Goal: Task Accomplishment & Management: Manage account settings

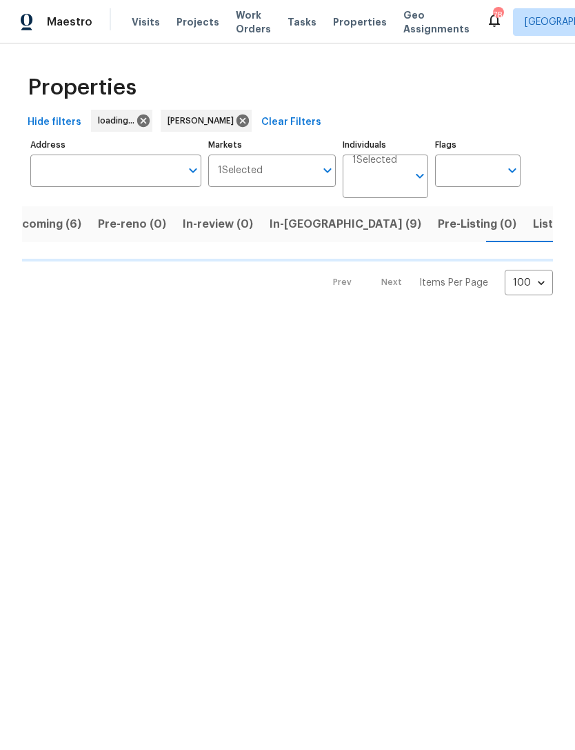
scroll to position [0, 25]
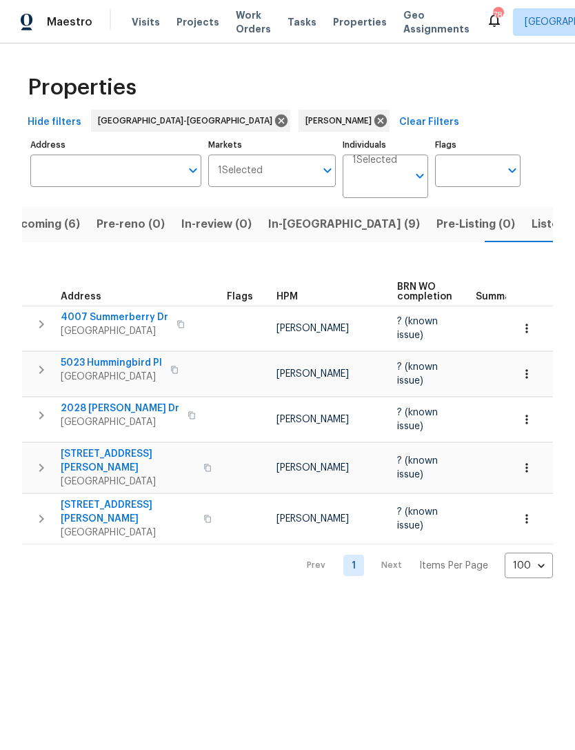
click at [532, 224] on span "Listed (11)" at bounding box center [559, 224] width 55 height 19
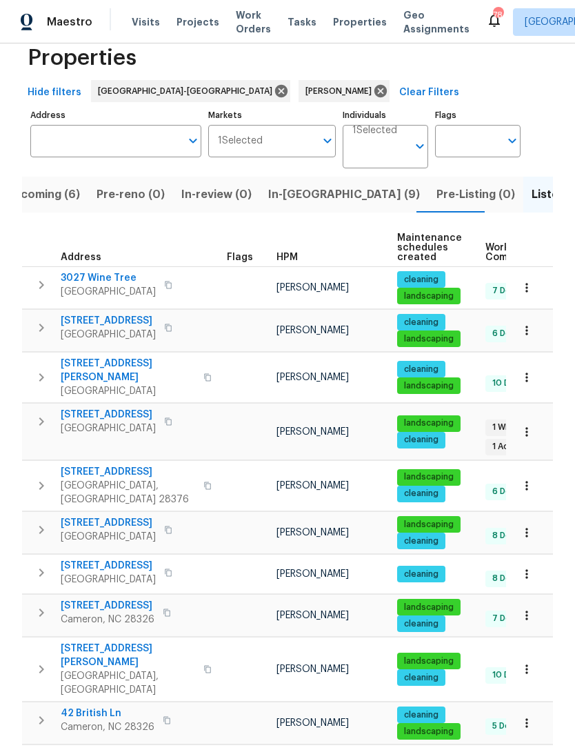
scroll to position [29, 0]
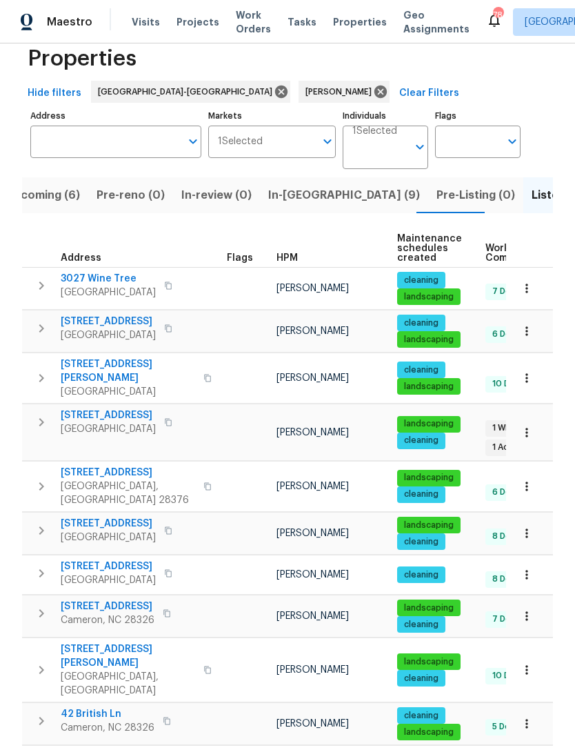
click at [107, 560] on span "[STREET_ADDRESS]" at bounding box center [108, 567] width 95 height 14
click at [53, 187] on span "Upcoming (6)" at bounding box center [43, 195] width 75 height 19
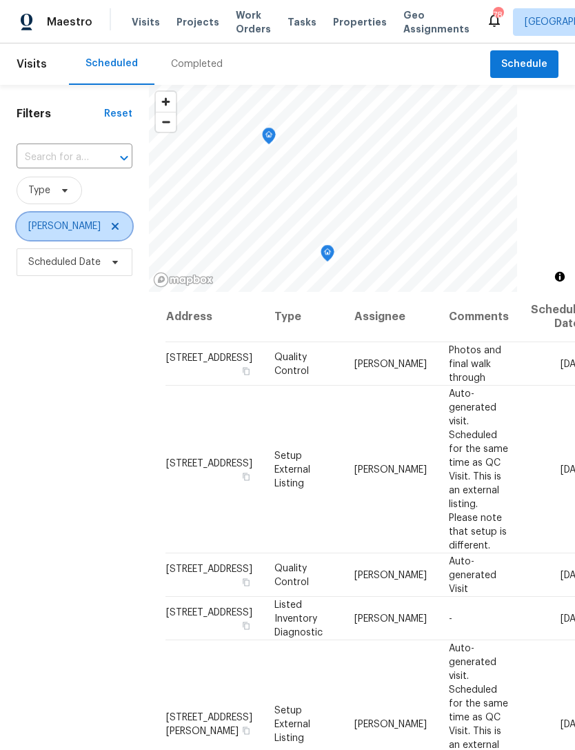
click at [115, 223] on icon at bounding box center [115, 226] width 11 height 11
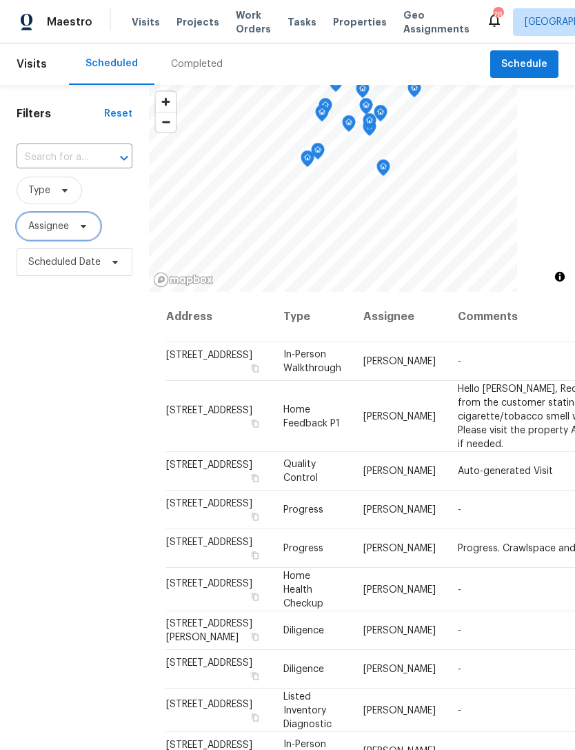
click at [55, 224] on span "Assignee" at bounding box center [48, 226] width 41 height 14
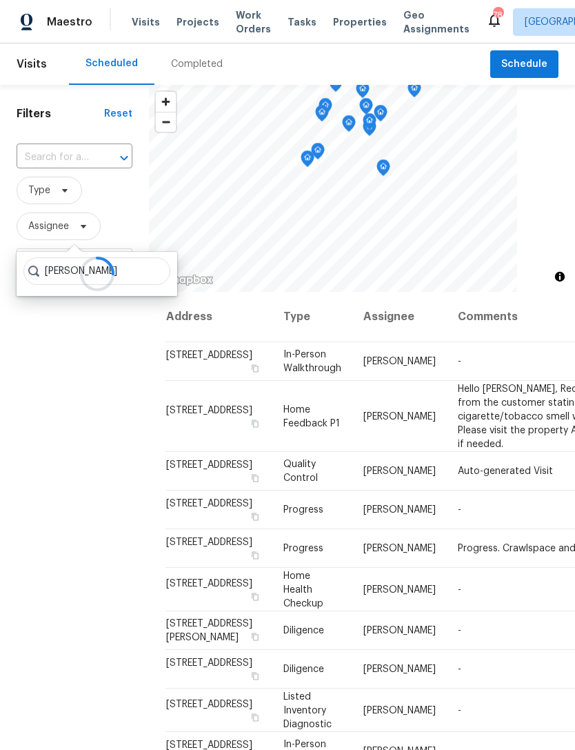
type input "[PERSON_NAME]"
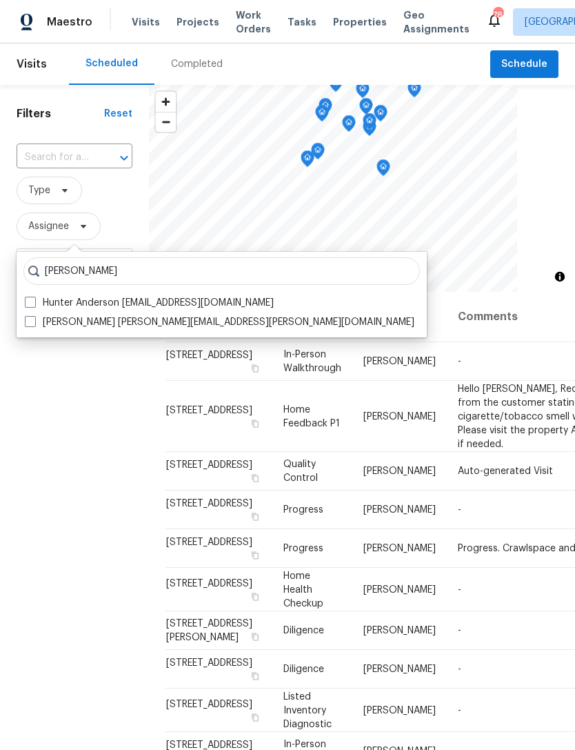
click at [227, 323] on label "Hunter Anderson hunter.anderson@opendoor.com" at bounding box center [220, 322] width 390 height 14
click at [34, 323] on input "Hunter Anderson hunter.anderson@opendoor.com" at bounding box center [29, 319] width 9 height 9
checkbox input "true"
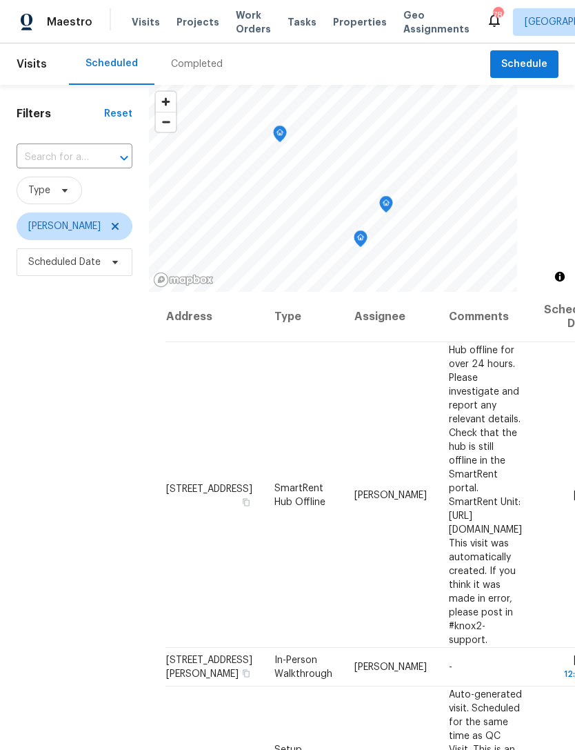
click at [69, 595] on div "Filters Reset ​ Type Hunter Anderson Scheduled Date" at bounding box center [74, 488] width 149 height 807
click at [121, 226] on icon at bounding box center [115, 226] width 11 height 11
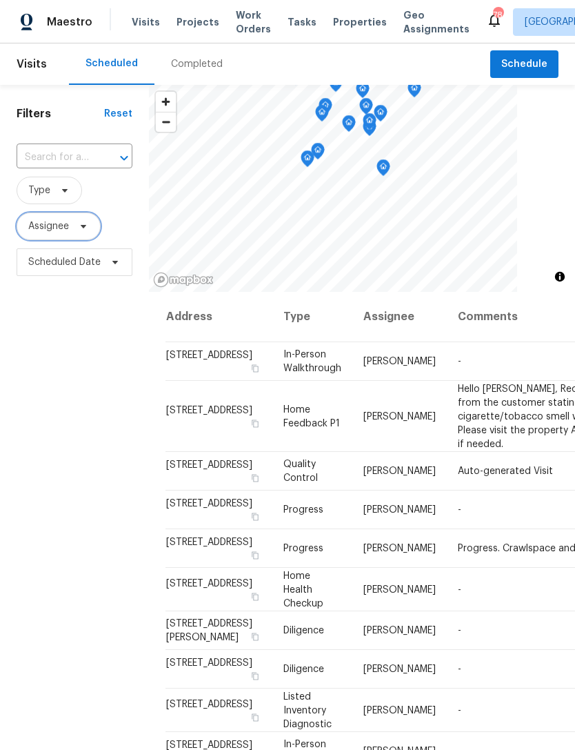
click at [51, 228] on span "Assignee" at bounding box center [48, 226] width 41 height 14
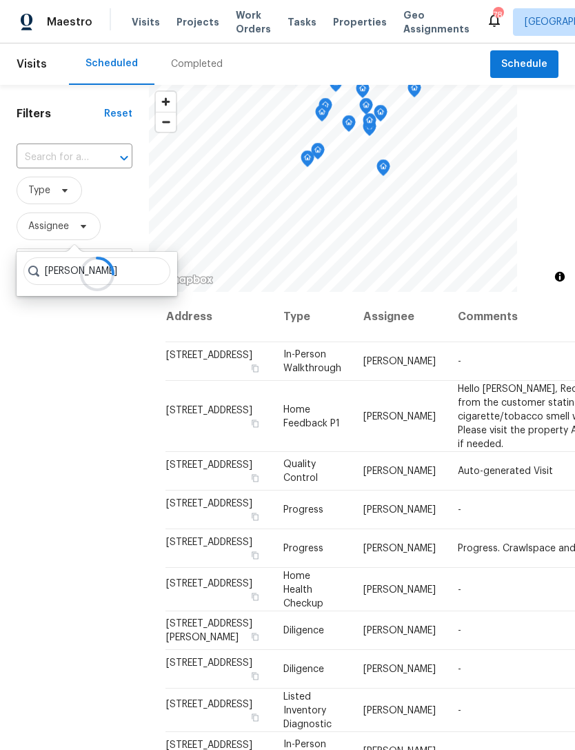
type input "Preston sexton"
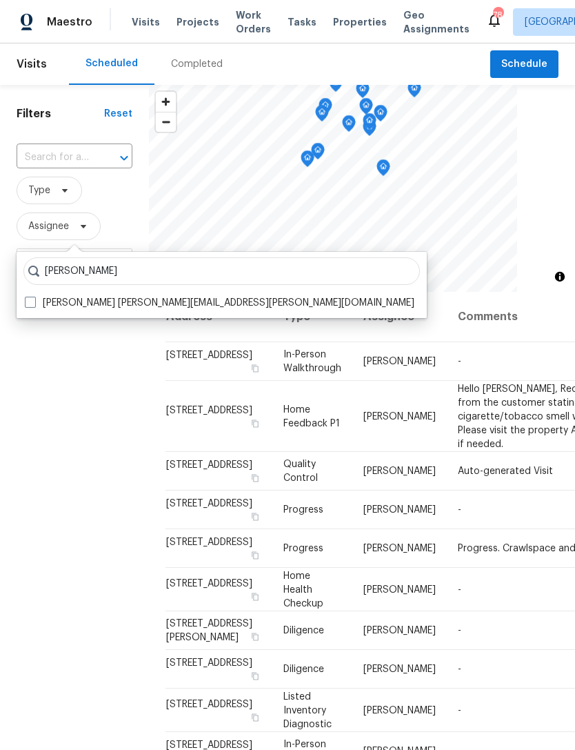
click at [132, 283] on input "Preston sexton" at bounding box center [221, 271] width 397 height 28
click at [101, 296] on label "Preston Sexton preston.sexton@opendoor.com" at bounding box center [220, 303] width 390 height 14
click at [34, 296] on input "Preston Sexton preston.sexton@opendoor.com" at bounding box center [29, 300] width 9 height 9
checkbox input "true"
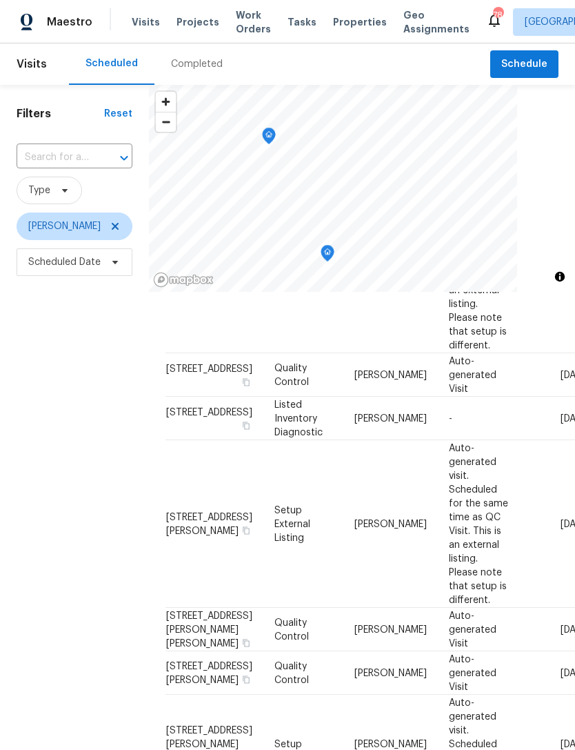
scroll to position [195, 0]
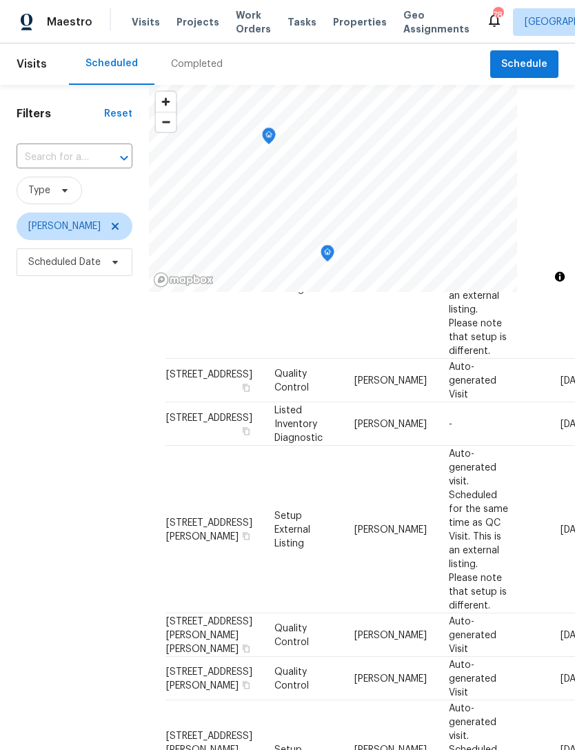
click at [0, 0] on span at bounding box center [0, 0] width 0 height 0
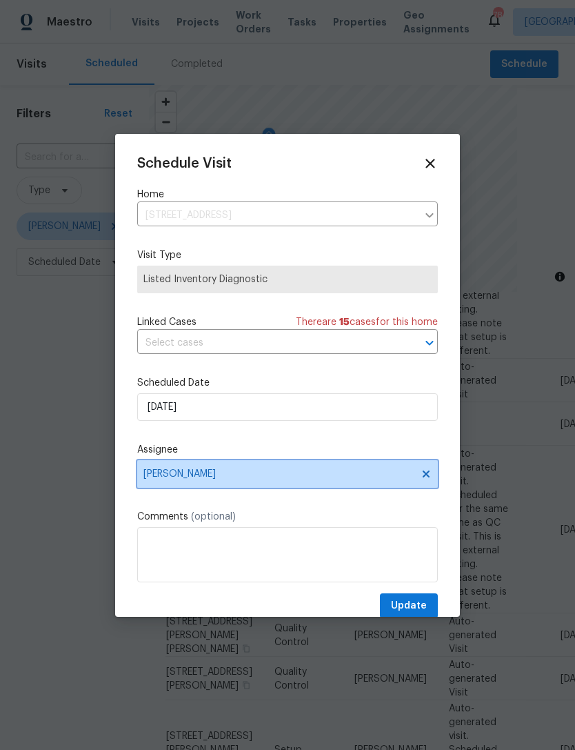
click at [248, 477] on span "[PERSON_NAME]" at bounding box center [279, 474] width 270 height 11
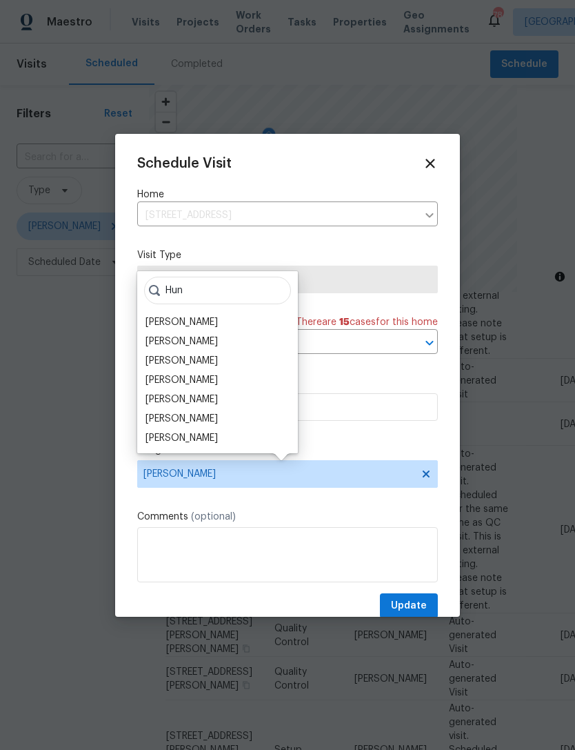
type input "Hun"
click at [213, 413] on div "[PERSON_NAME]" at bounding box center [182, 419] width 72 height 14
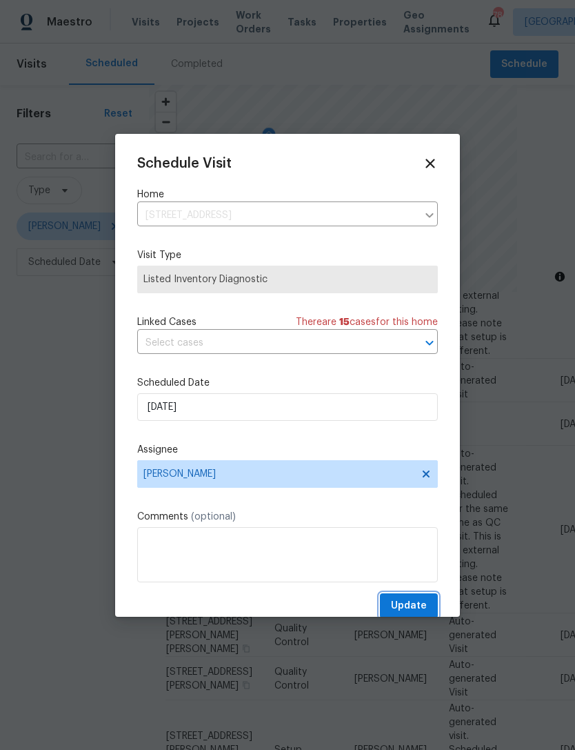
click at [418, 599] on button "Update" at bounding box center [409, 606] width 58 height 26
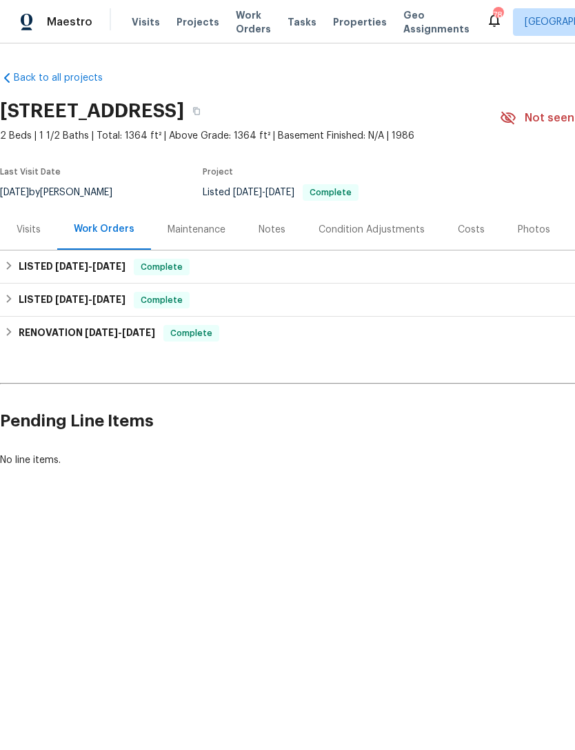
click at [39, 225] on div "Visits" at bounding box center [29, 230] width 24 height 14
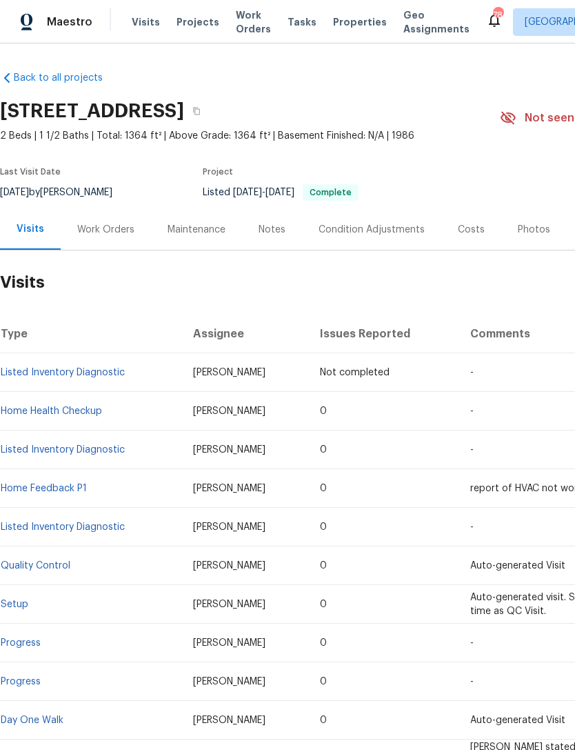
click at [79, 408] on link "Home Health Checkup" at bounding box center [51, 411] width 101 height 10
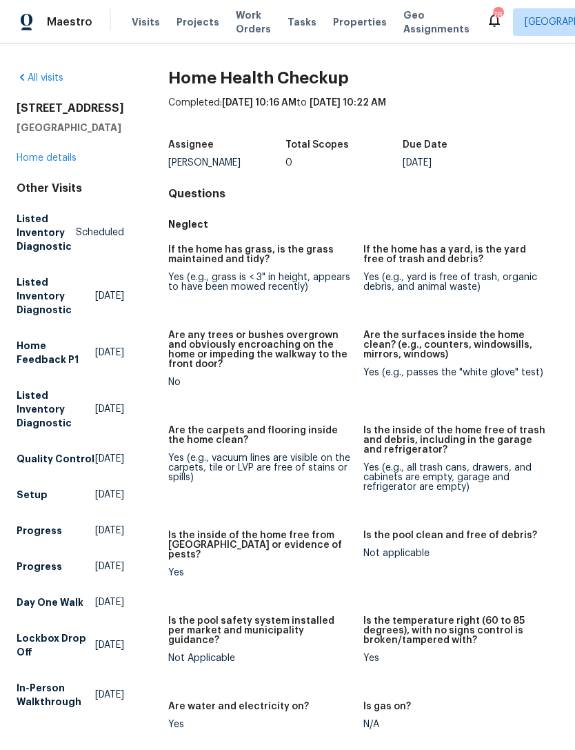
click at [51, 153] on link "Home details" at bounding box center [47, 158] width 60 height 10
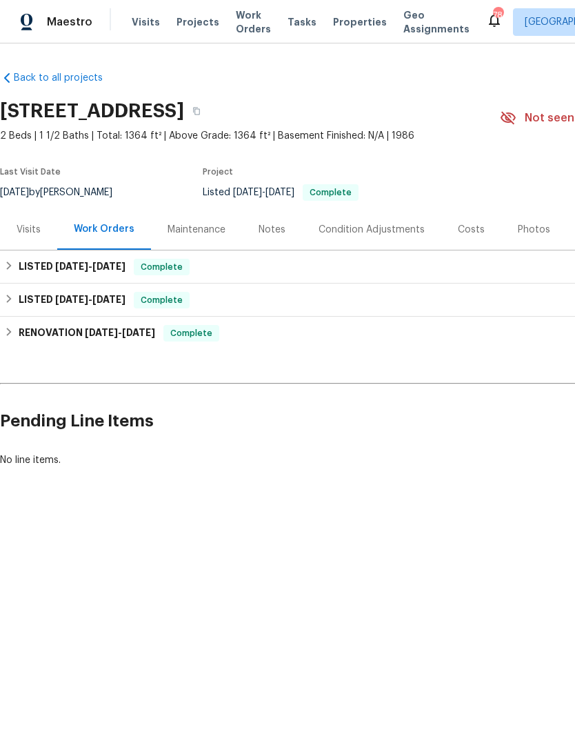
click at [32, 230] on div "Visits" at bounding box center [29, 230] width 24 height 14
